Goal: Navigation & Orientation: Find specific page/section

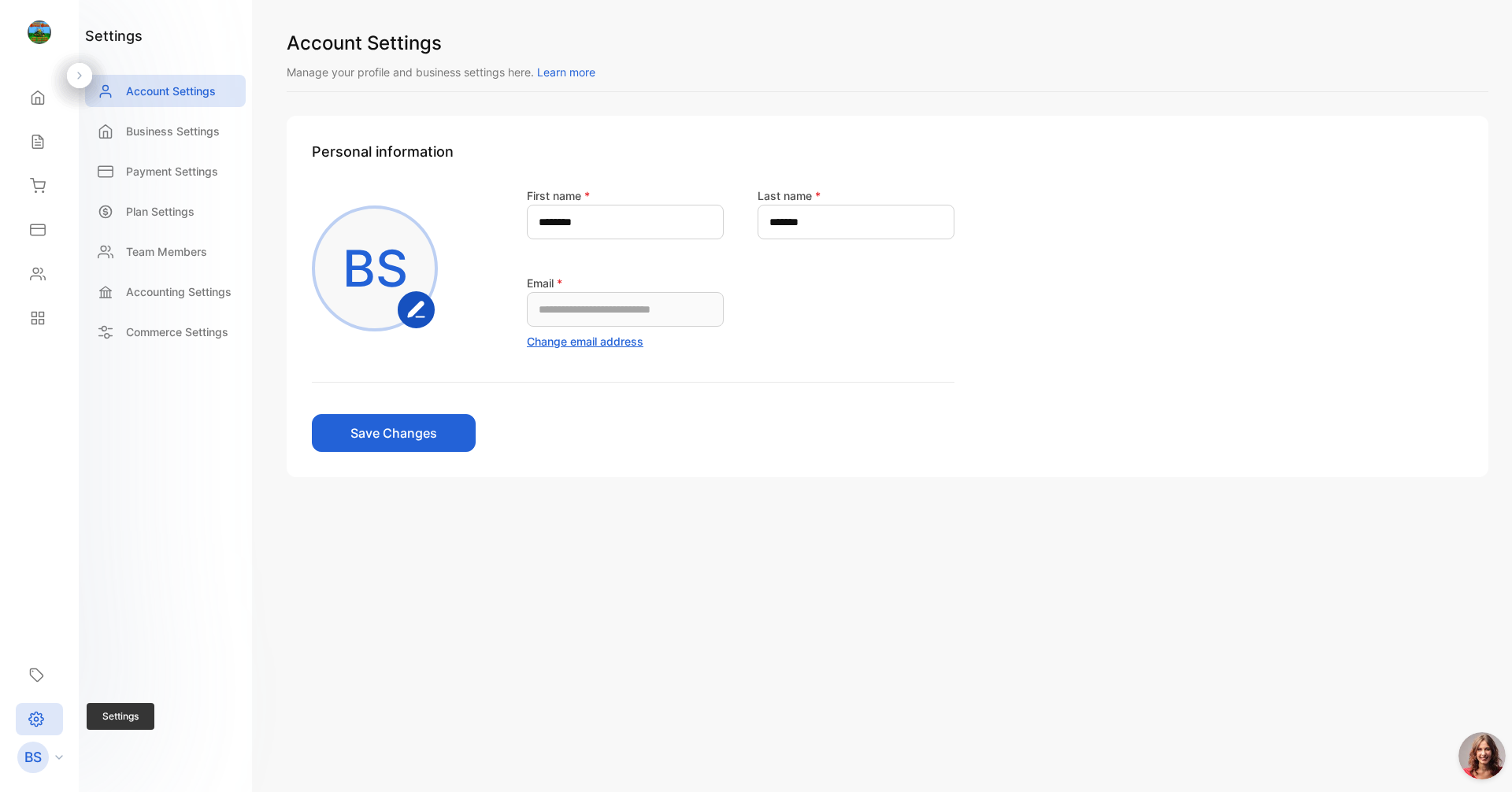
click at [51, 729] on div "Settings" at bounding box center [39, 719] width 47 height 32
click at [204, 332] on p "Commerce Settings" at bounding box center [177, 331] width 102 height 17
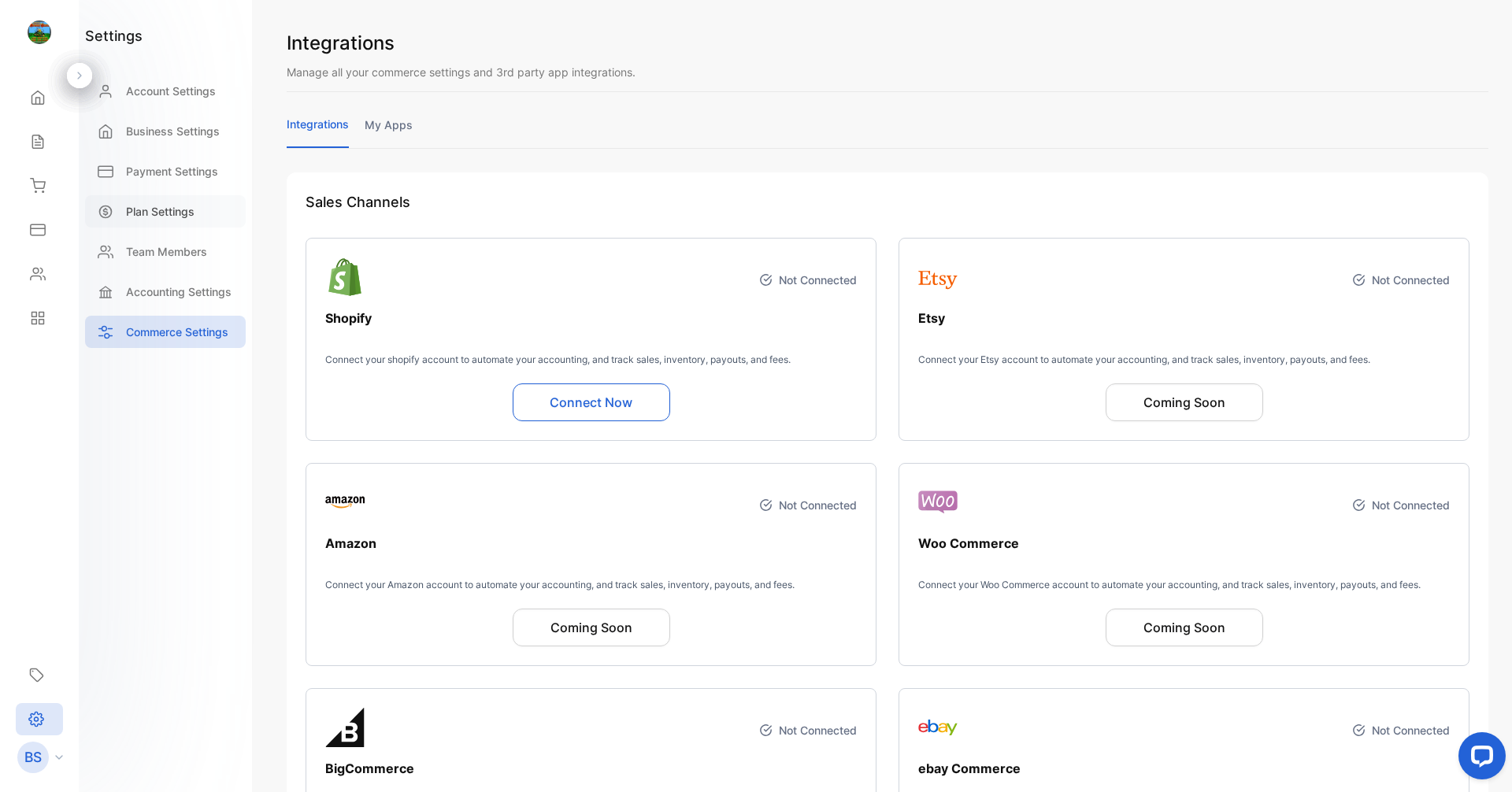
click at [208, 195] on div "Plan Settings" at bounding box center [165, 211] width 161 height 32
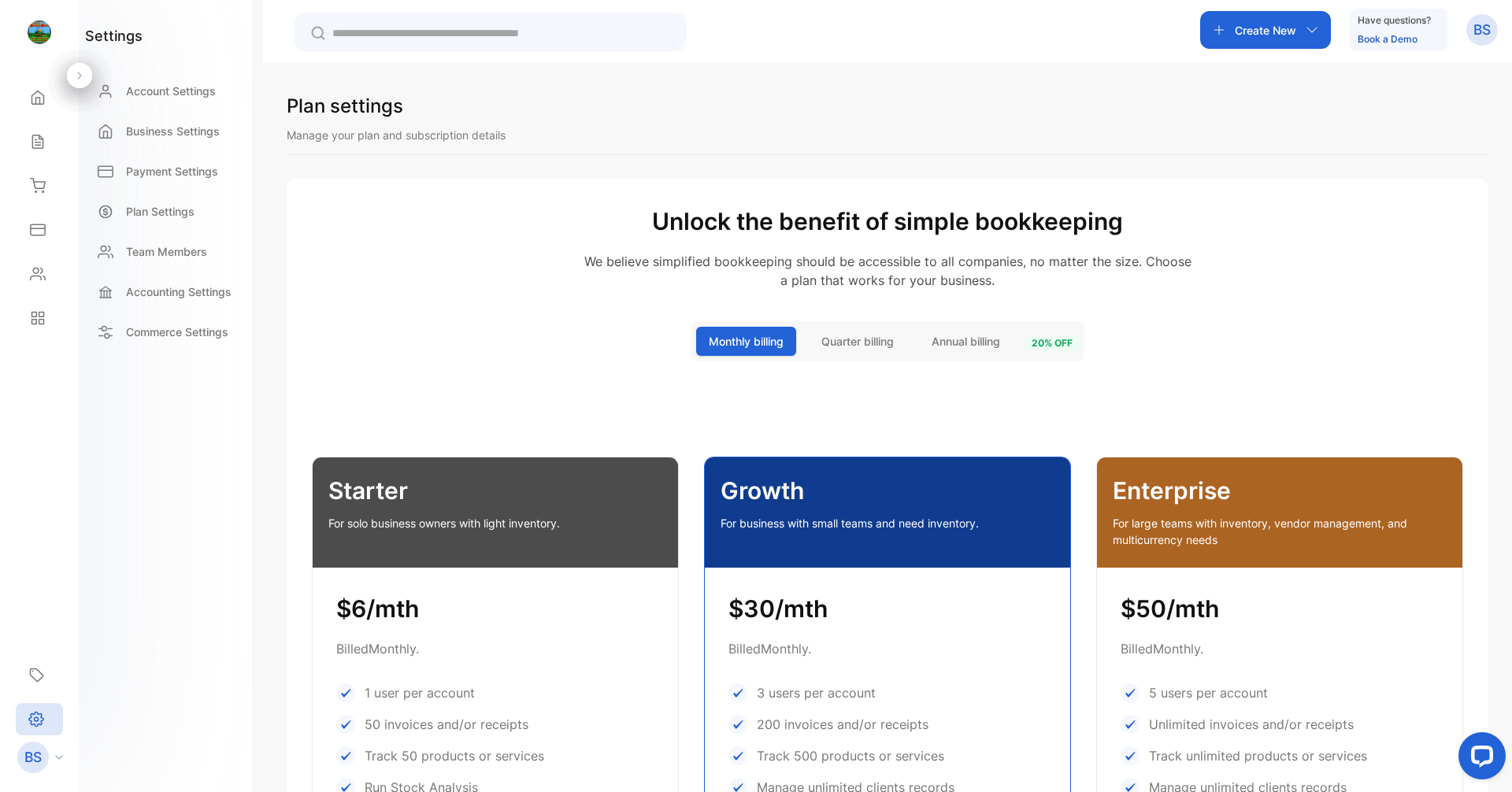
click at [1479, 29] on p "BS" at bounding box center [1482, 30] width 17 height 20
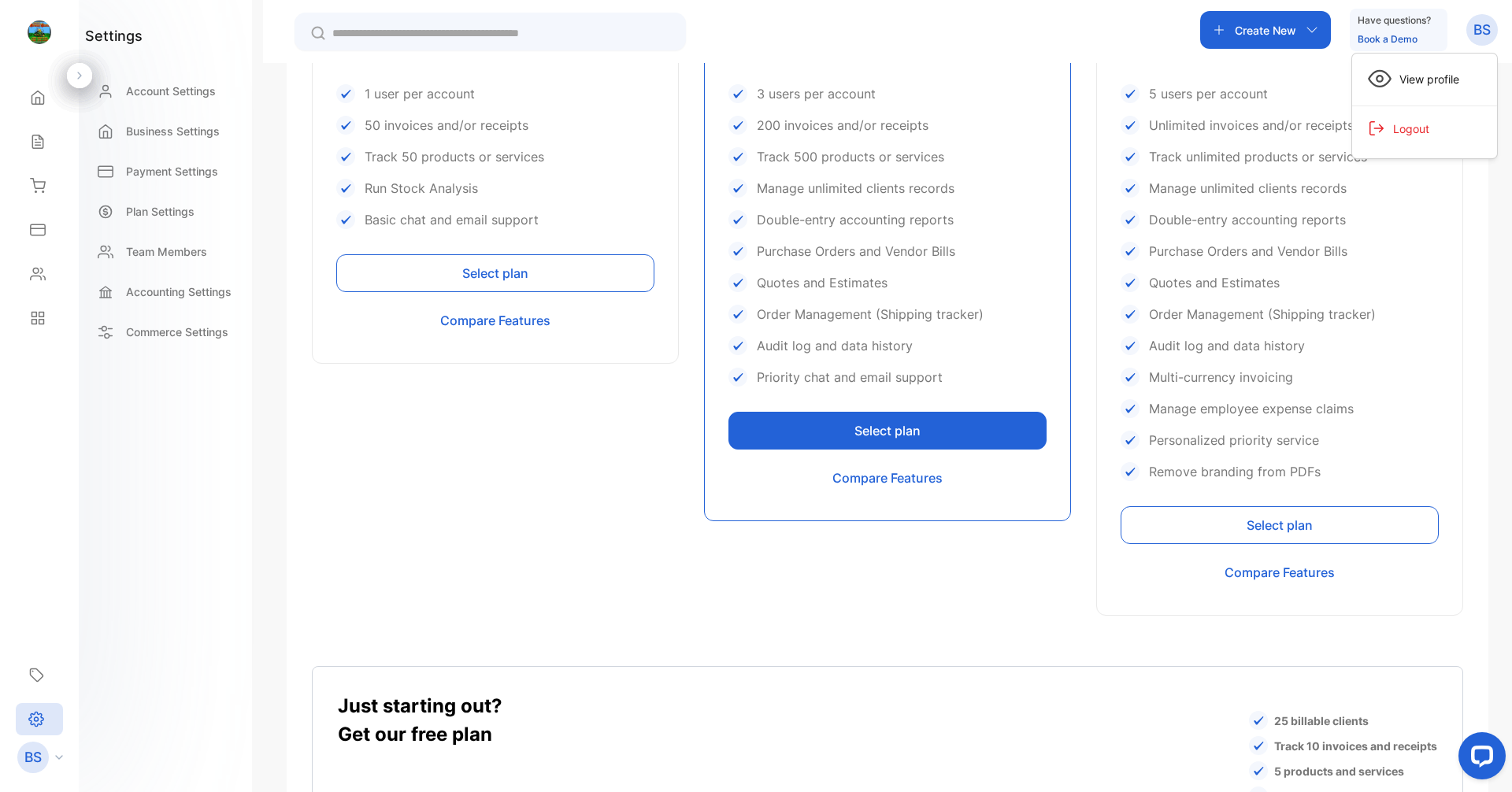
scroll to position [714, 0]
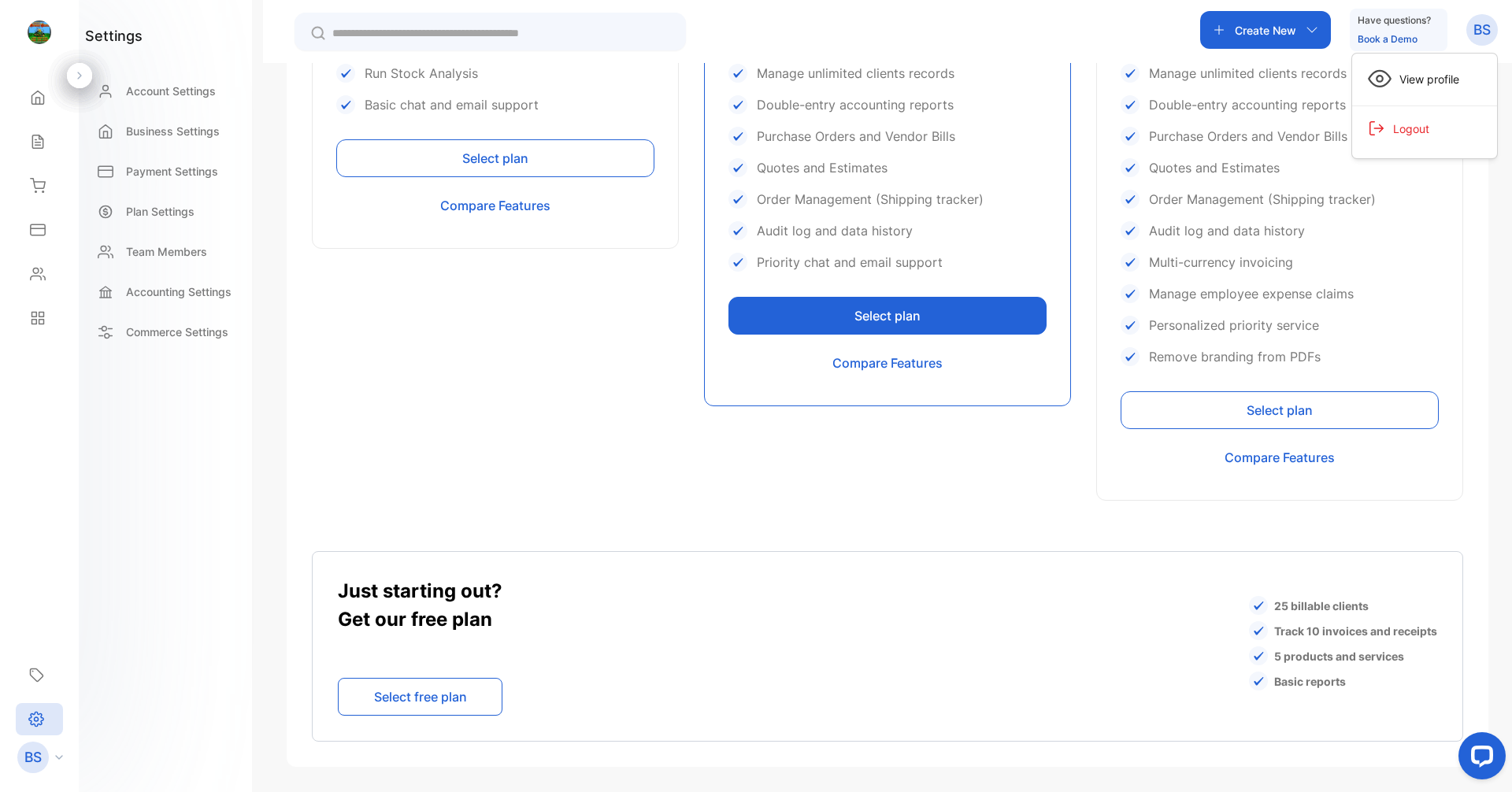
click at [38, 29] on img at bounding box center [39, 31] width 24 height 24
click at [63, 761] on div "BS" at bounding box center [44, 758] width 69 height 31
click at [51, 714] on div "Settings" at bounding box center [39, 719] width 47 height 32
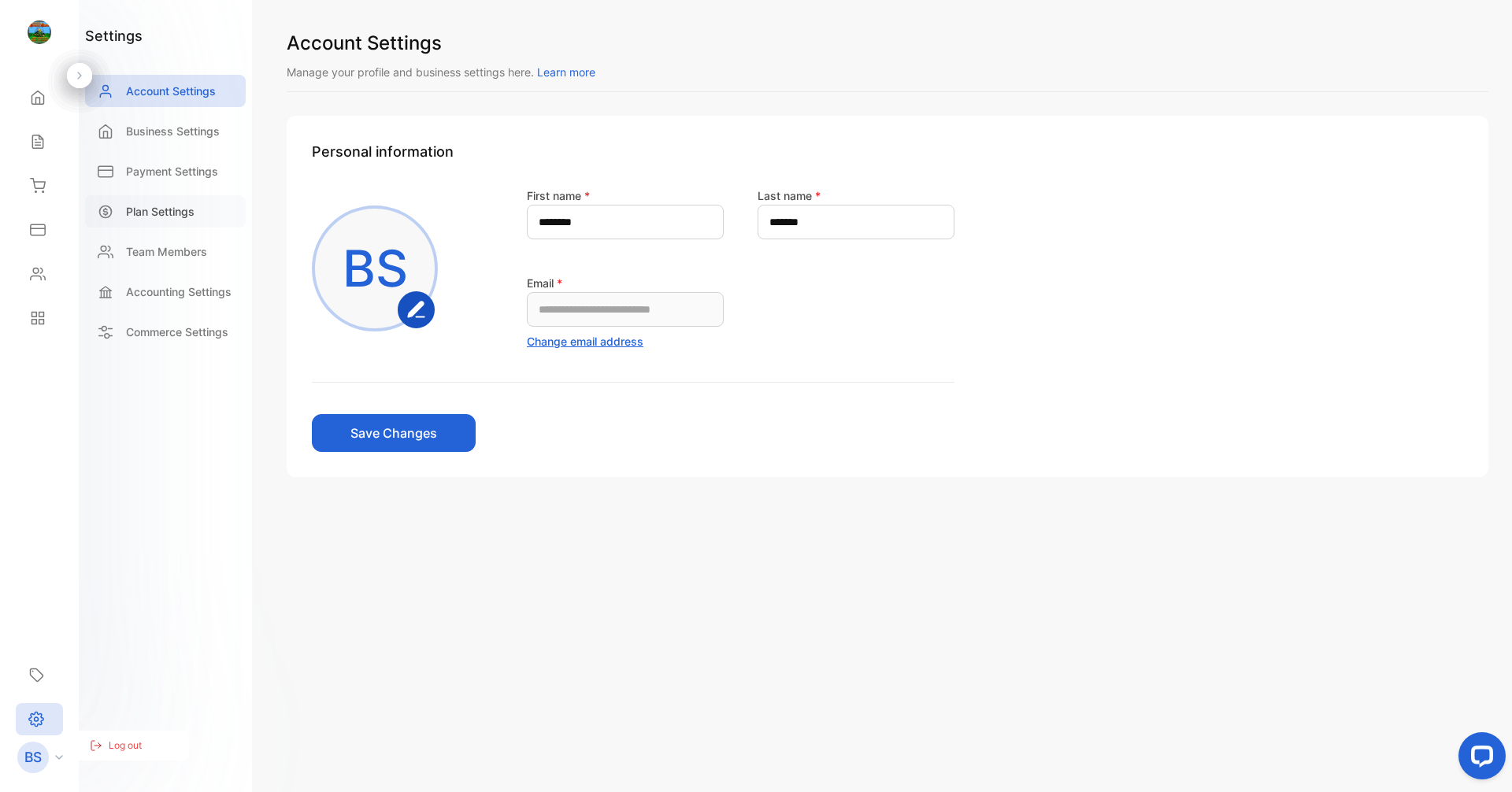
click at [167, 203] on div "Plan Settings" at bounding box center [165, 211] width 161 height 32
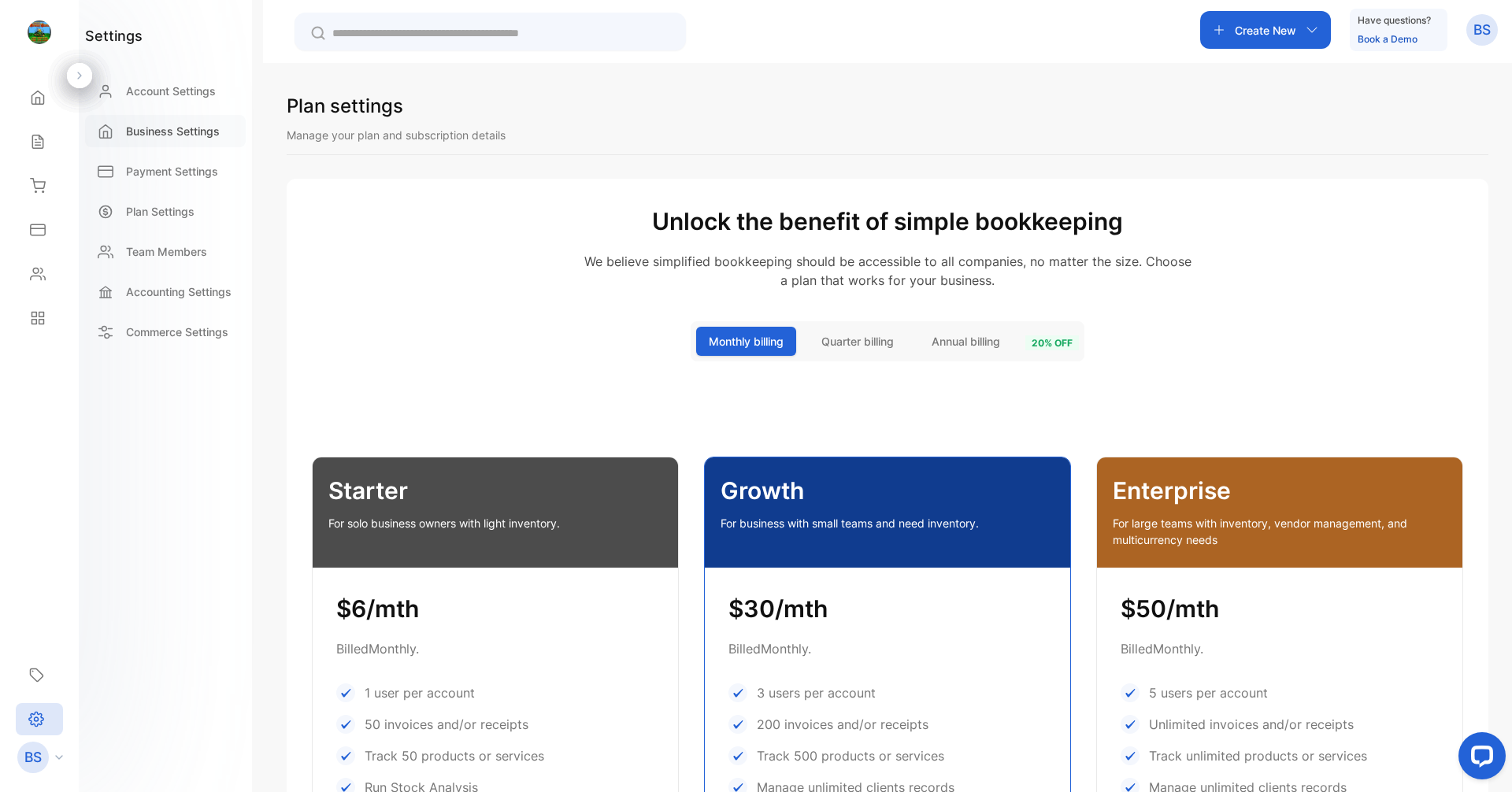
click at [182, 141] on div "Business Settings" at bounding box center [165, 131] width 161 height 32
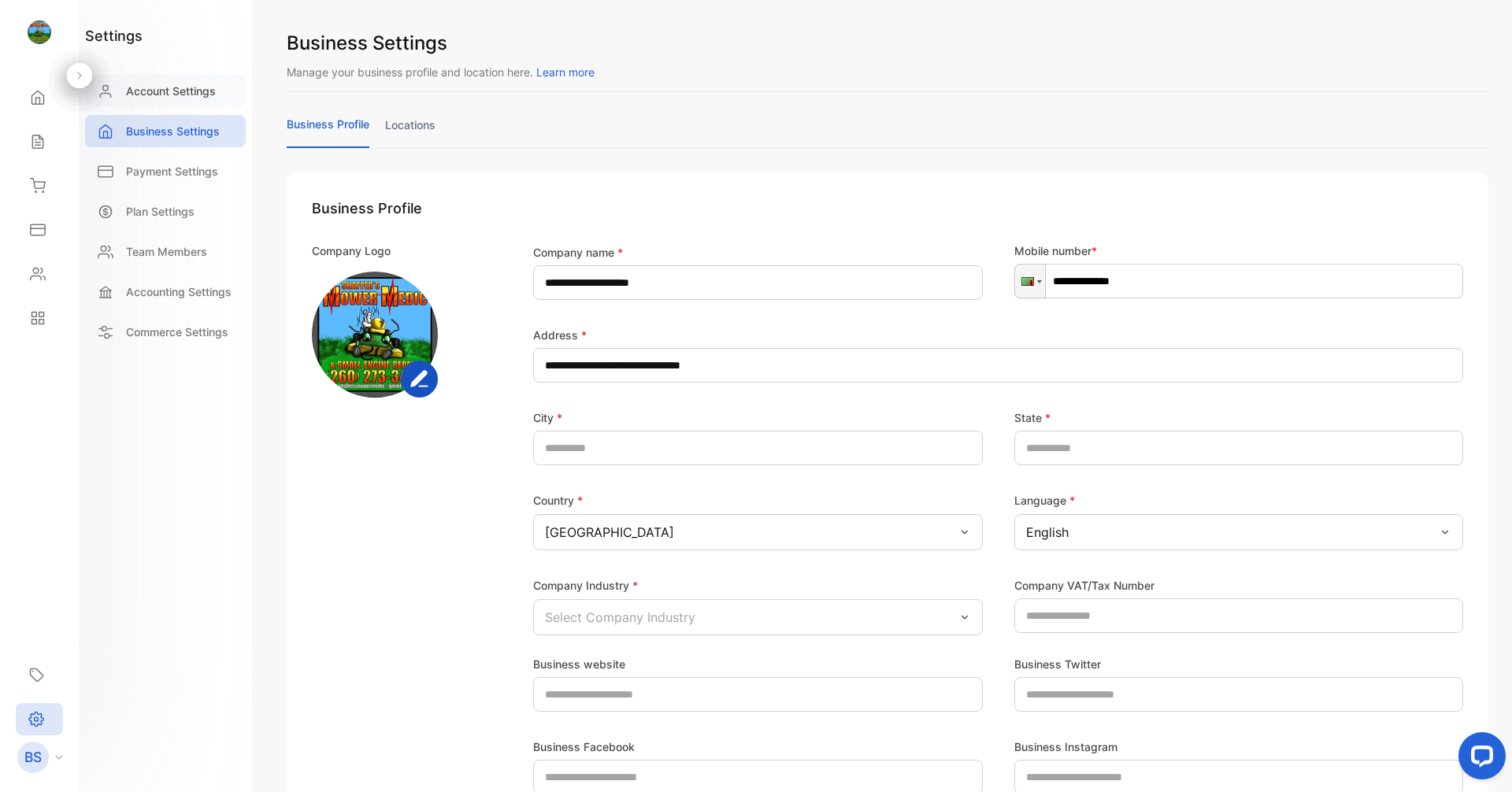
click at [123, 98] on div "Account Settings" at bounding box center [165, 91] width 161 height 32
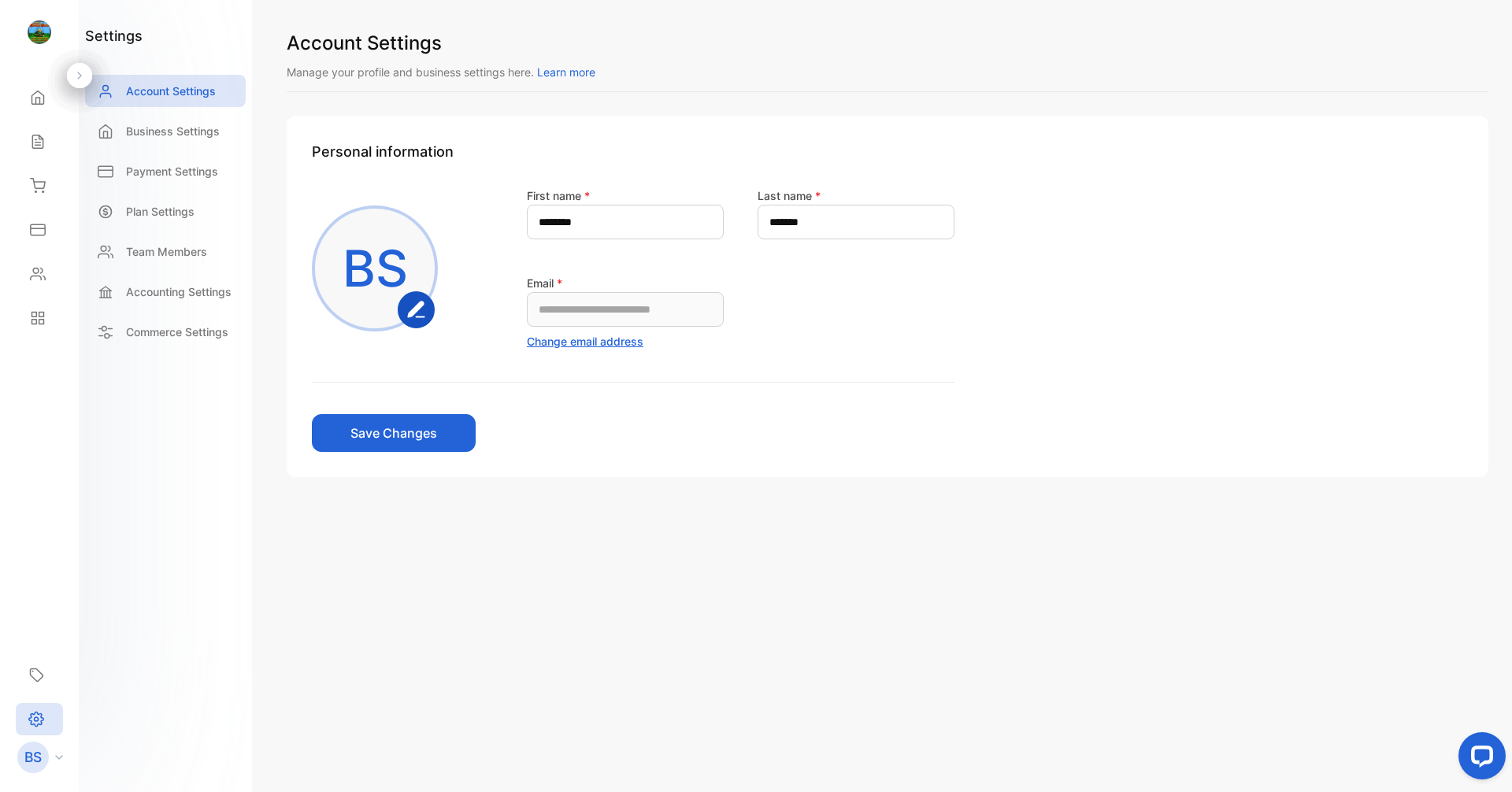
click at [569, 70] on span "Learn more" at bounding box center [565, 72] width 59 height 13
